Goal: Information Seeking & Learning: Learn about a topic

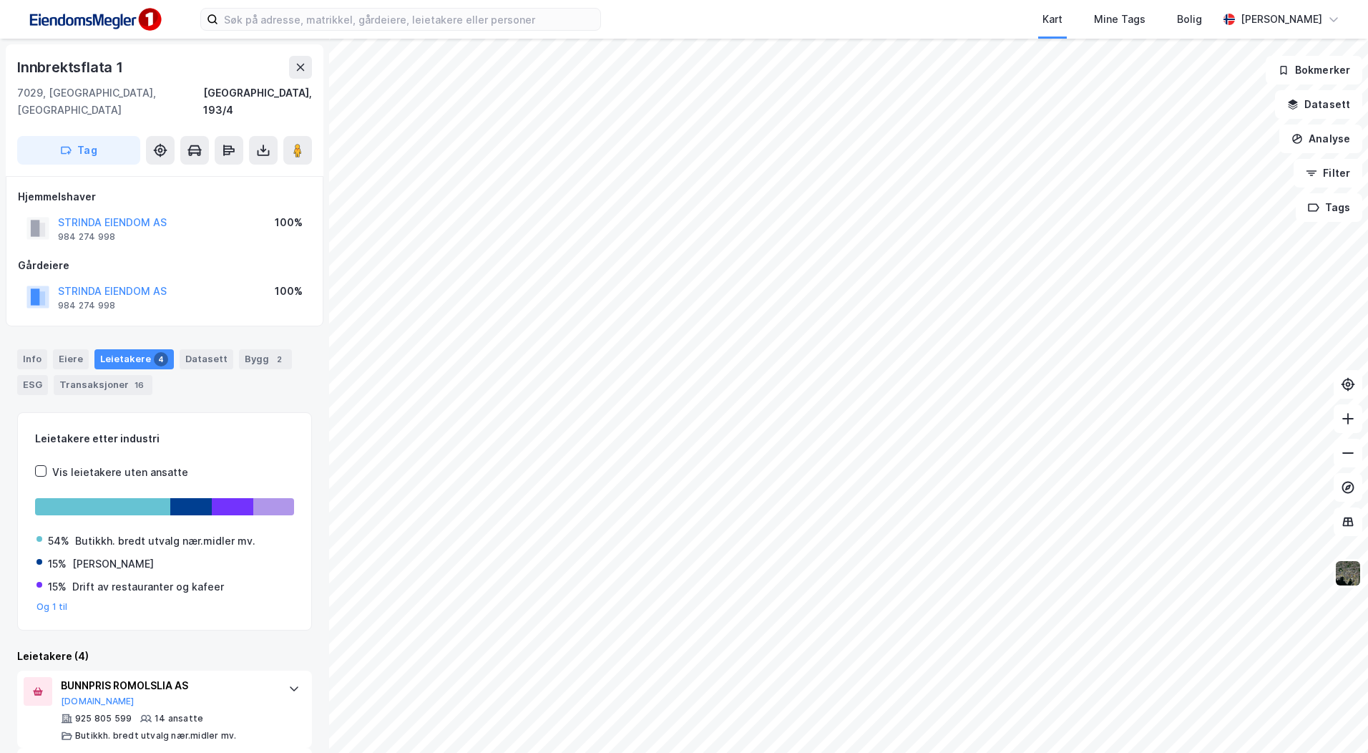
click at [736, 751] on html "Kart Mine Tags Bolig [PERSON_NAME] Innbrektsflata 1 7029, [GEOGRAPHIC_DATA], [G…" at bounding box center [684, 376] width 1368 height 753
click at [285, 557] on div "[STREET_ADDRESS], 193/4 Tag Hjemmelshaver STRINDA EIENDOM AS 984 274 998 100% G…" at bounding box center [684, 396] width 1368 height 714
